Goal: Information Seeking & Learning: Learn about a topic

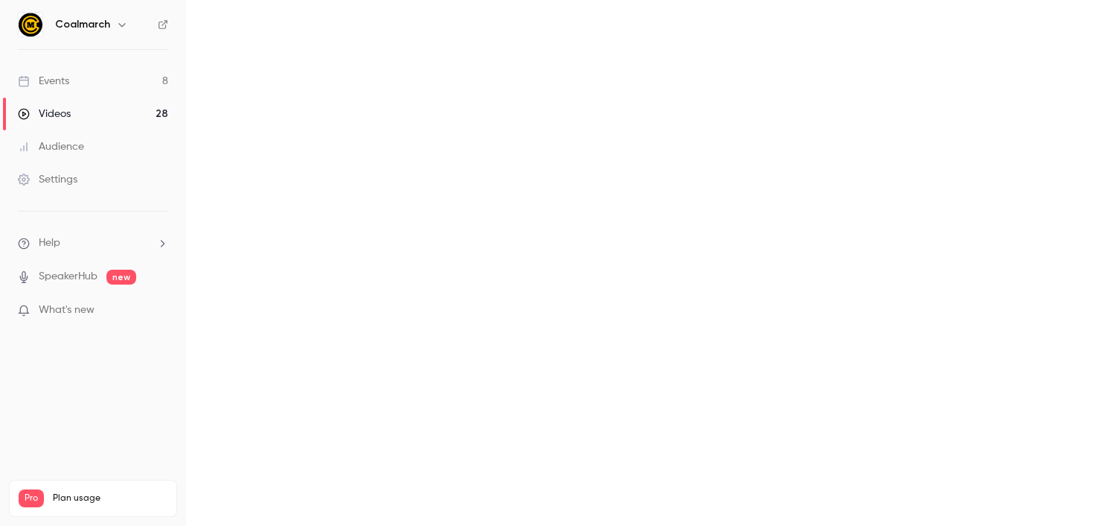
click at [108, 311] on p "What's new" at bounding box center [81, 310] width 127 height 16
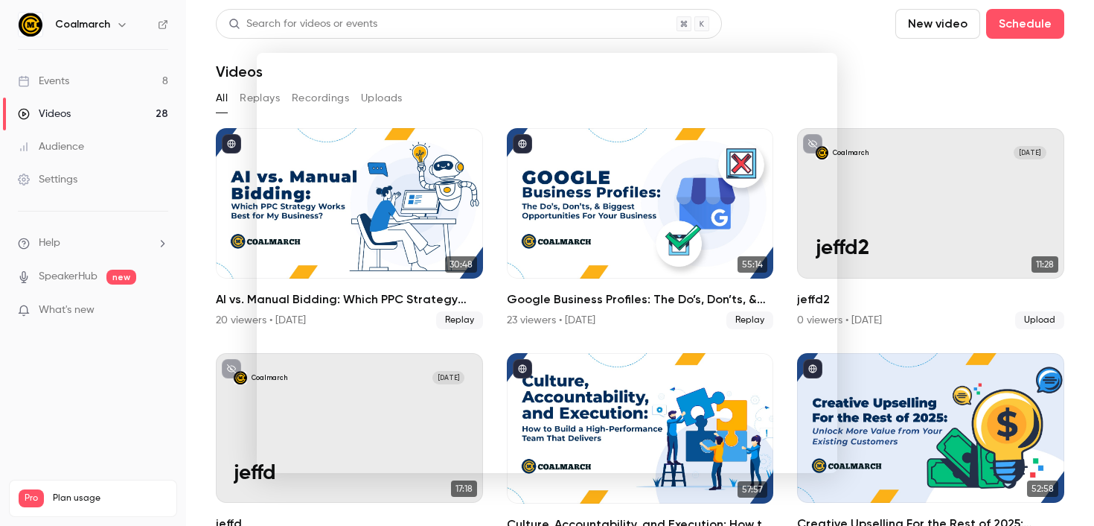
click at [119, 85] on div at bounding box center [547, 263] width 1094 height 526
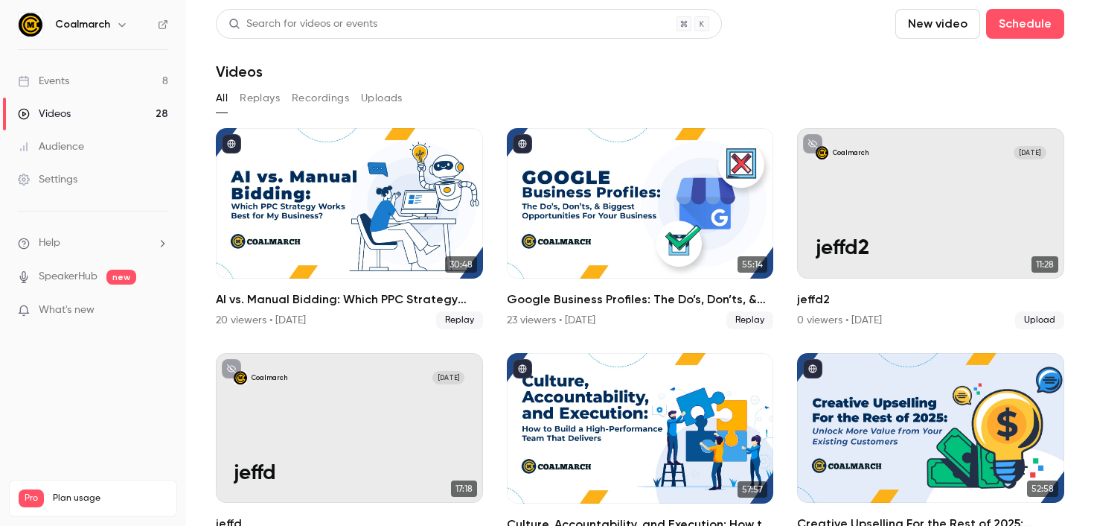
click at [107, 84] on link "Events 8" at bounding box center [93, 81] width 186 height 33
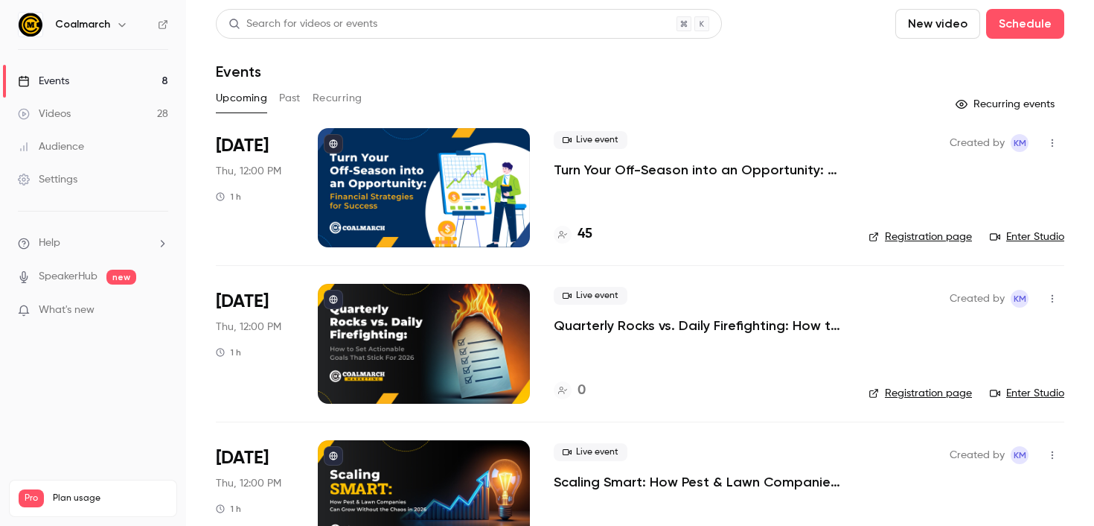
click at [287, 95] on button "Past" at bounding box center [290, 98] width 22 height 24
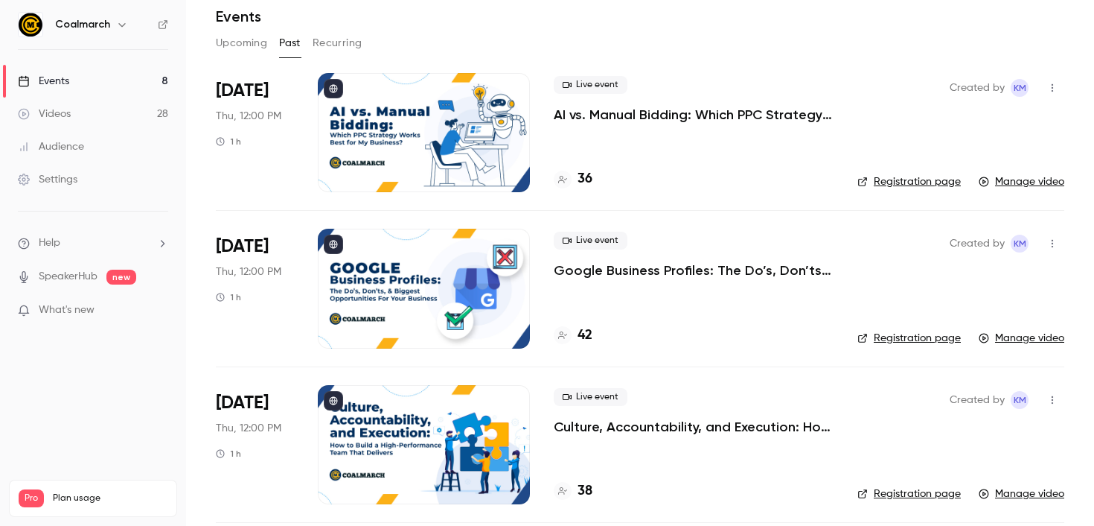
scroll to position [52, 0]
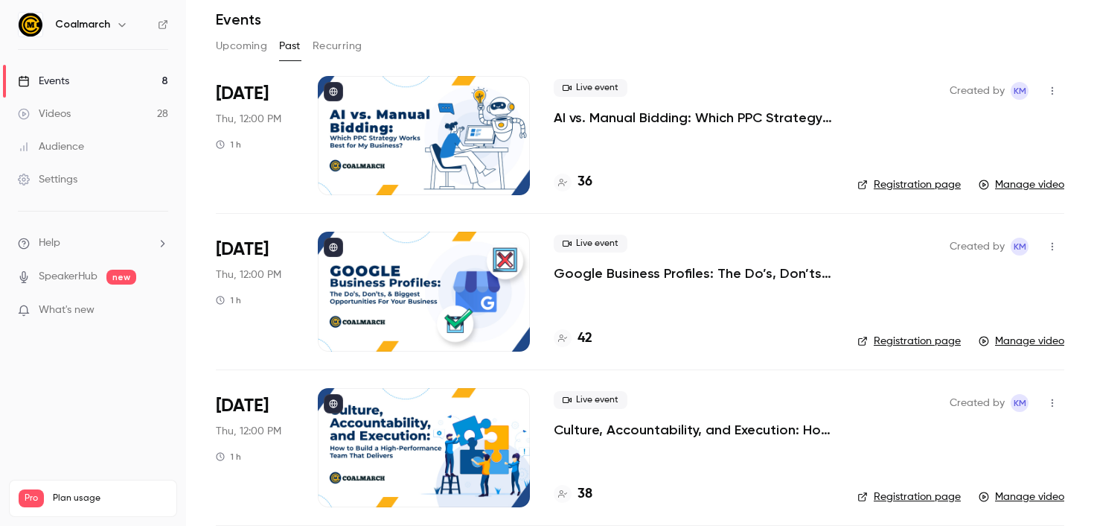
click at [562, 179] on icon at bounding box center [562, 182] width 9 height 9
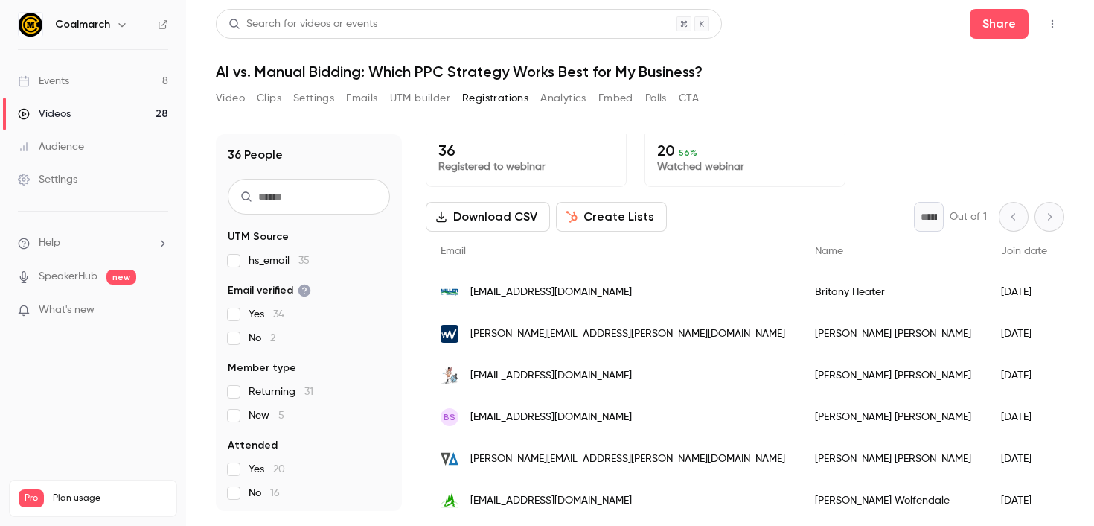
scroll to position [8, 0]
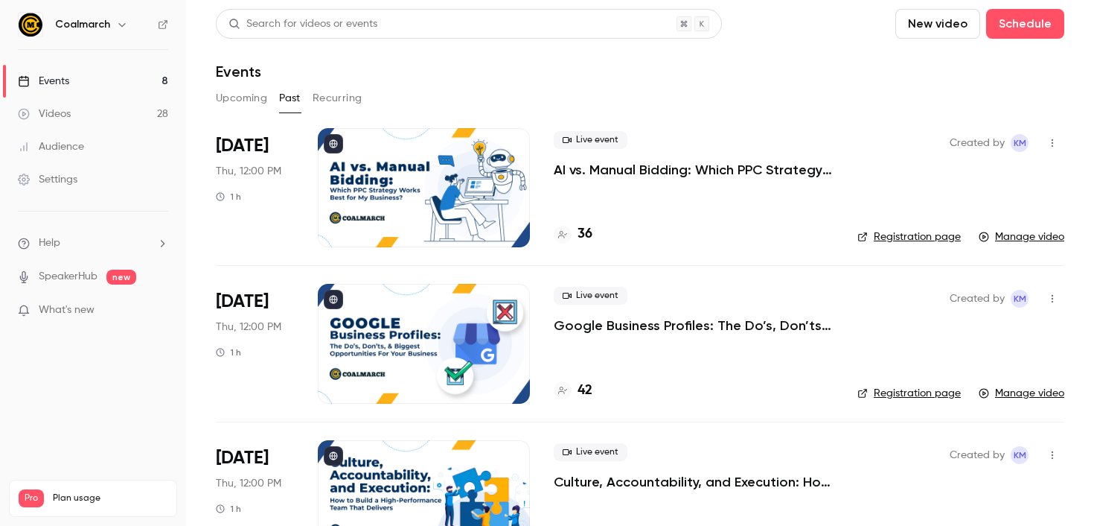
click at [594, 322] on p "Google Business Profiles: The Do’s, Don’ts, & Biggest Opportunities For Your Bu…" at bounding box center [694, 325] width 280 height 18
click at [556, 399] on div "42" at bounding box center [573, 390] width 39 height 20
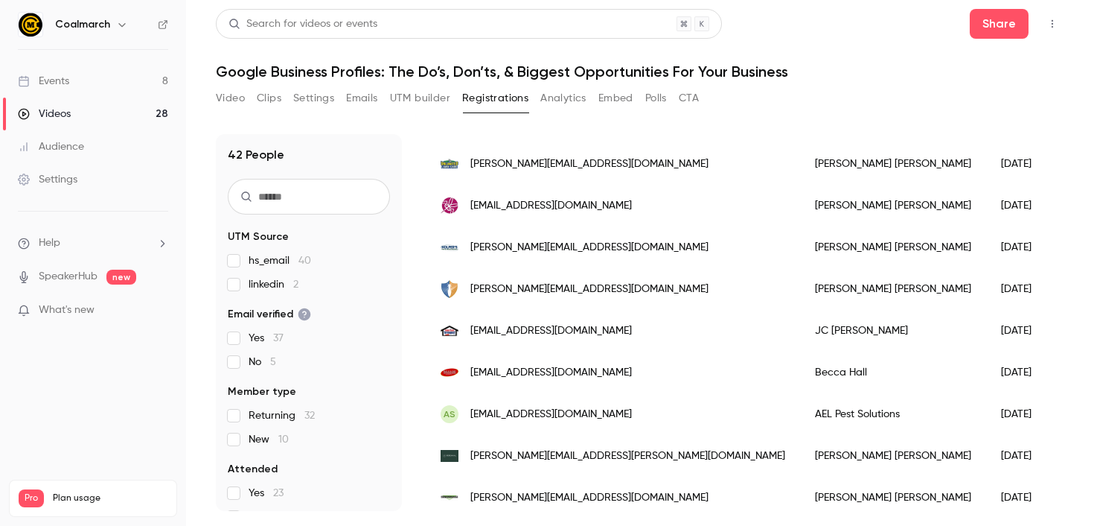
scroll to position [1516, 0]
